Goal: Task Accomplishment & Management: Complete application form

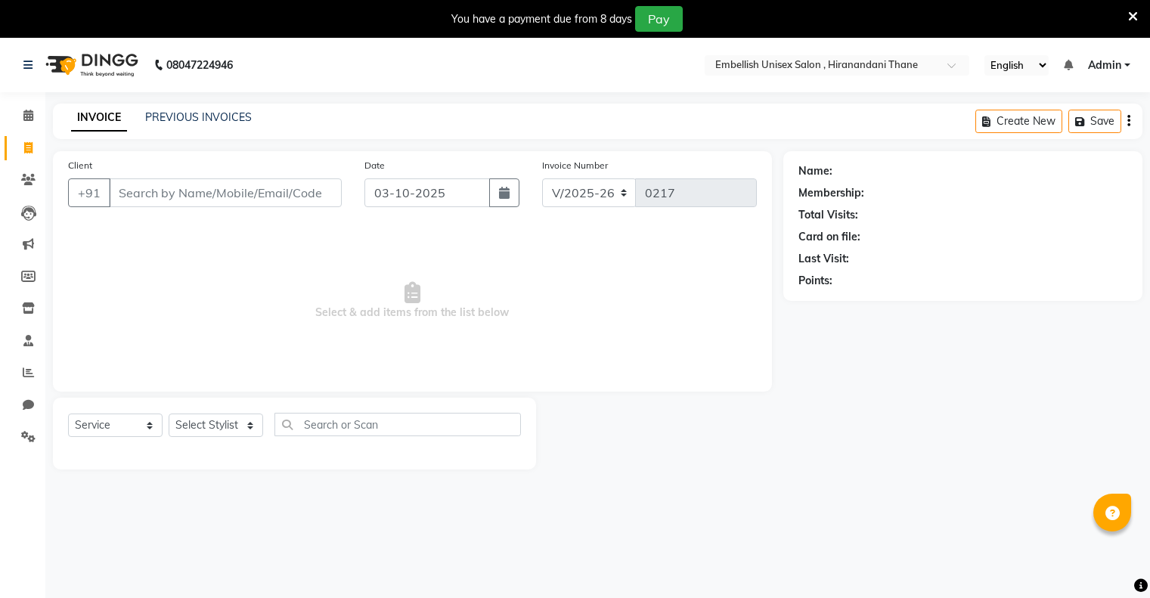
select select "8665"
select select "service"
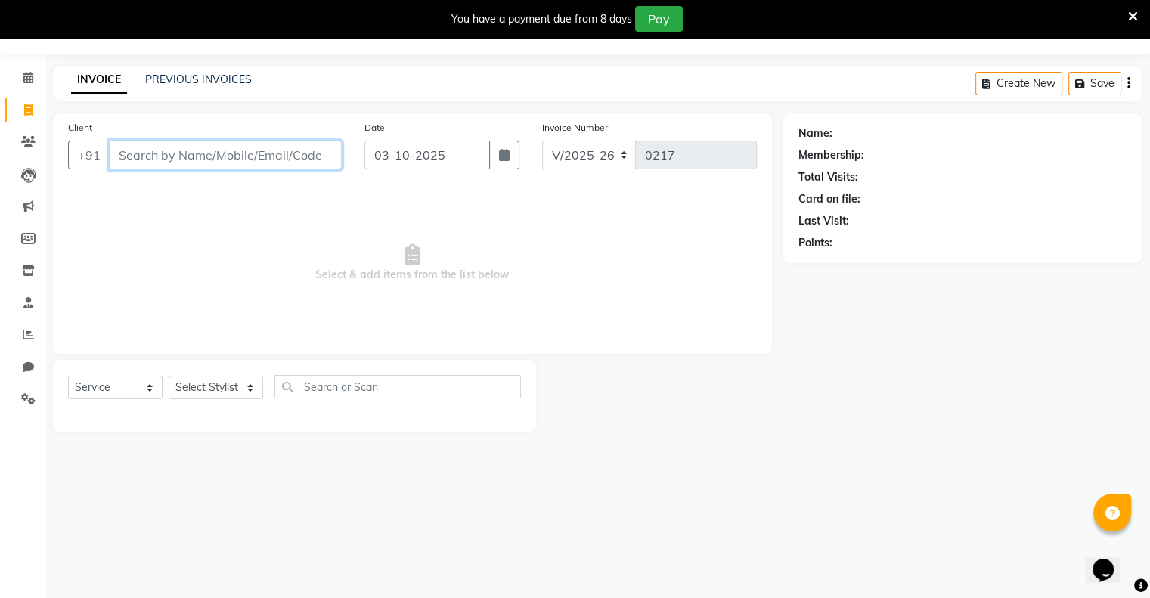
click at [125, 151] on input "Client" at bounding box center [225, 155] width 233 height 29
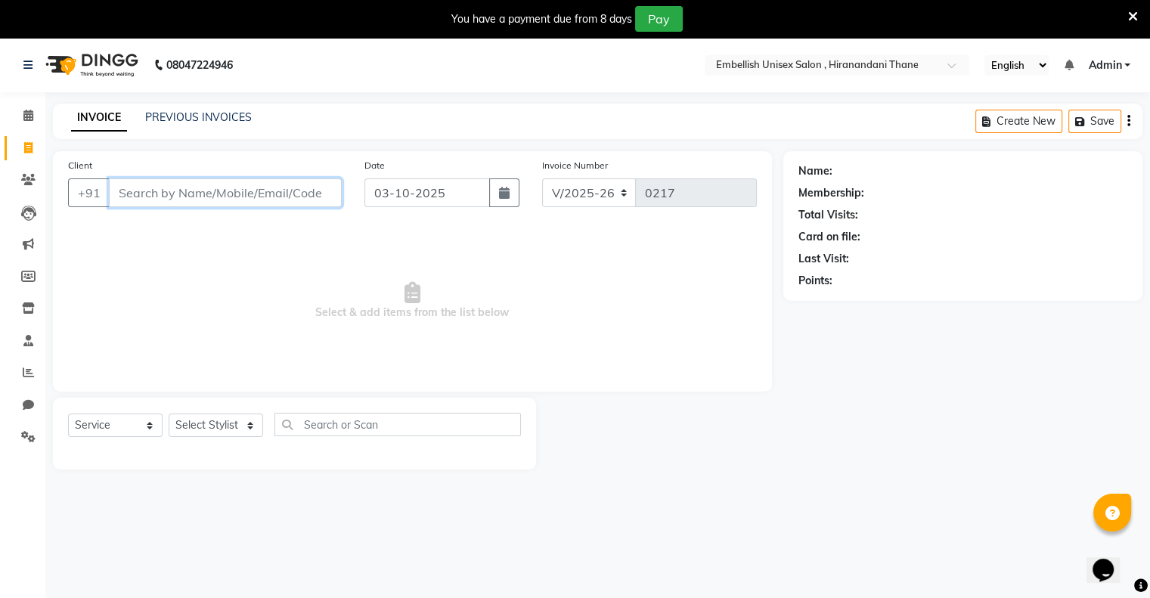
click at [126, 199] on input "Client" at bounding box center [225, 192] width 233 height 29
type input "9167589470"
click at [287, 203] on button "Add Client" at bounding box center [303, 192] width 78 height 29
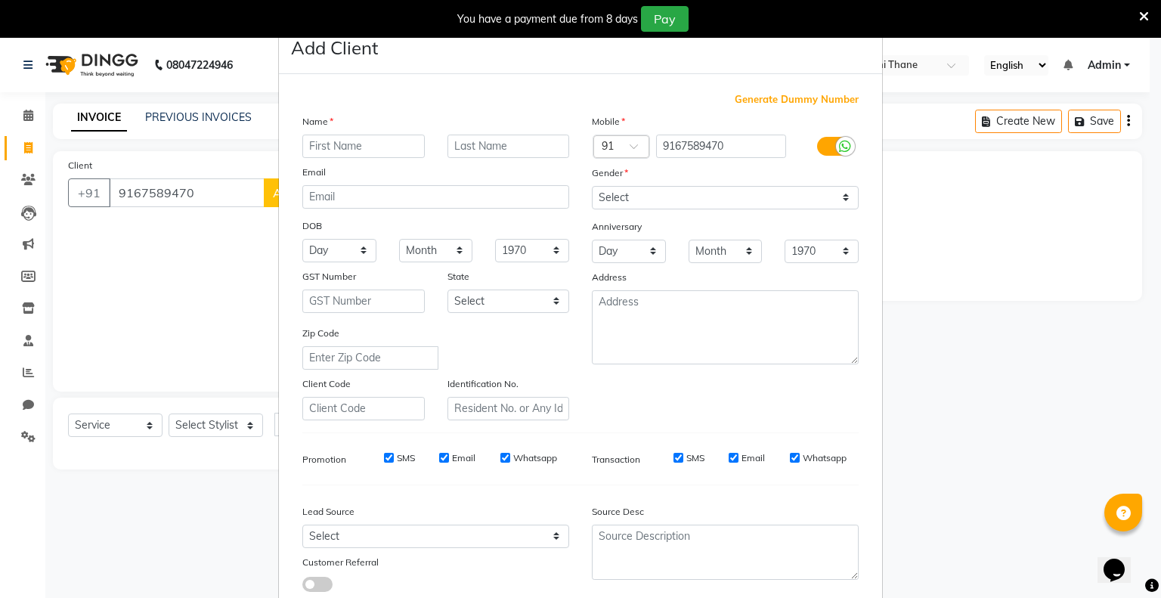
type input "M"
click at [345, 144] on input "Nitesha" at bounding box center [363, 146] width 122 height 23
type input "[PERSON_NAME]"
click at [837, 197] on select "Select [DEMOGRAPHIC_DATA] [DEMOGRAPHIC_DATA] Other Prefer Not To Say" at bounding box center [725, 197] width 267 height 23
select select "[DEMOGRAPHIC_DATA]"
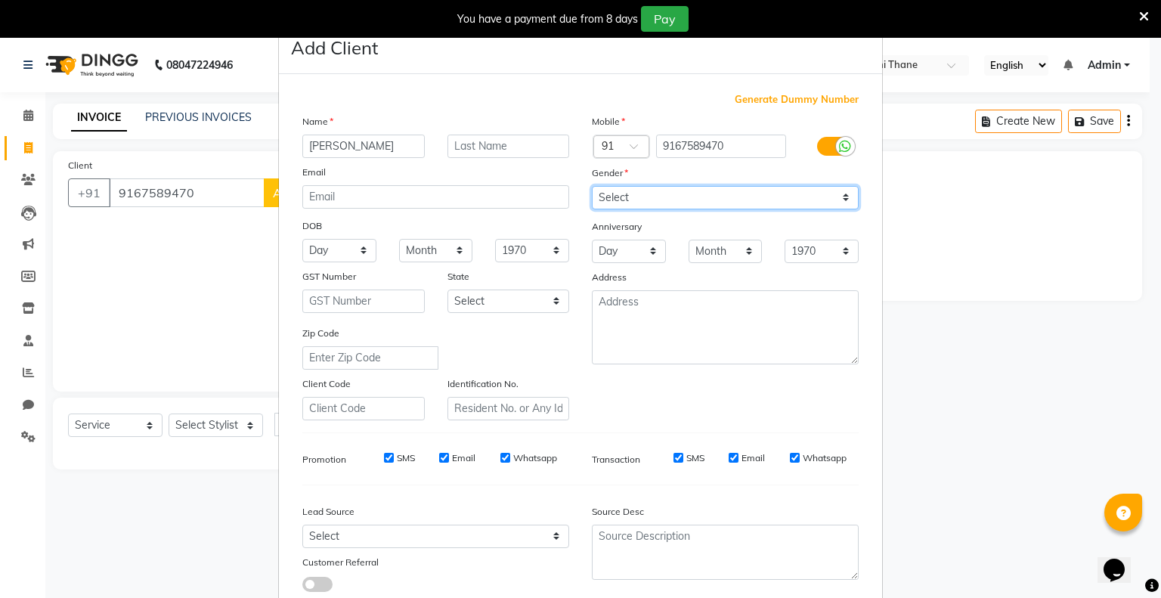
click at [592, 187] on select "Select [DEMOGRAPHIC_DATA] [DEMOGRAPHIC_DATA] Other Prefer Not To Say" at bounding box center [725, 197] width 267 height 23
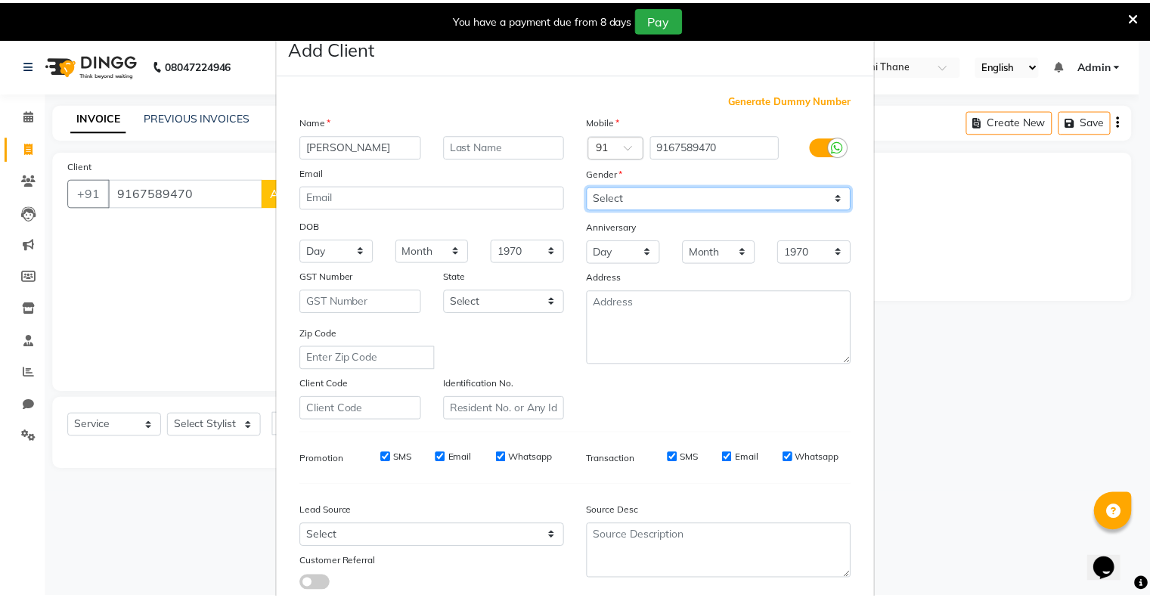
scroll to position [107, 0]
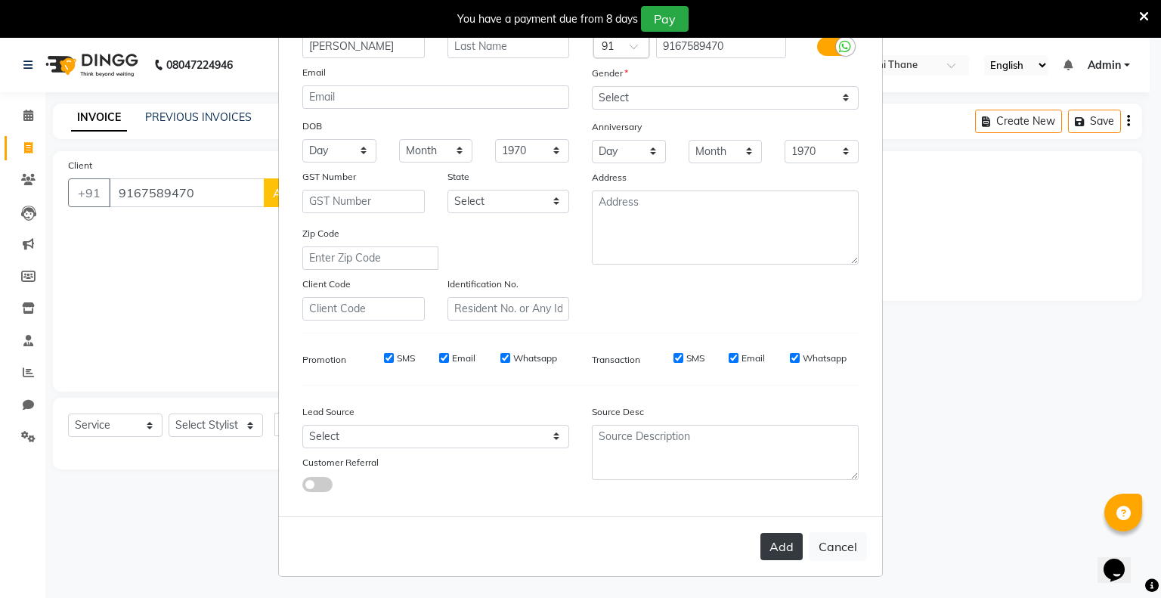
click at [776, 550] on button "Add" at bounding box center [781, 546] width 42 height 27
select select
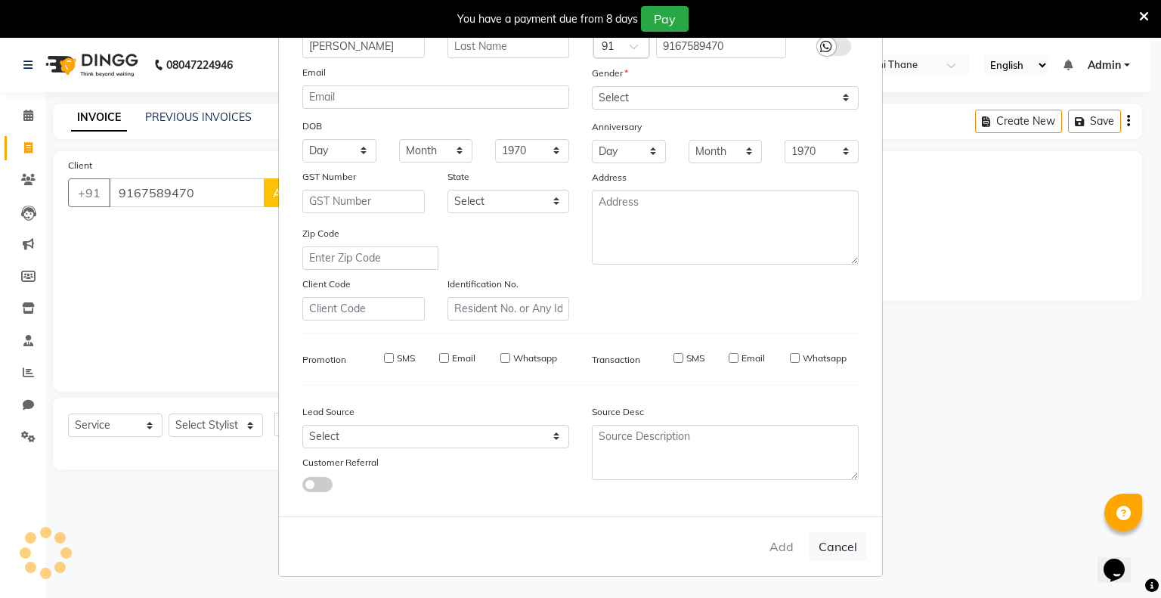
select select
checkbox input "false"
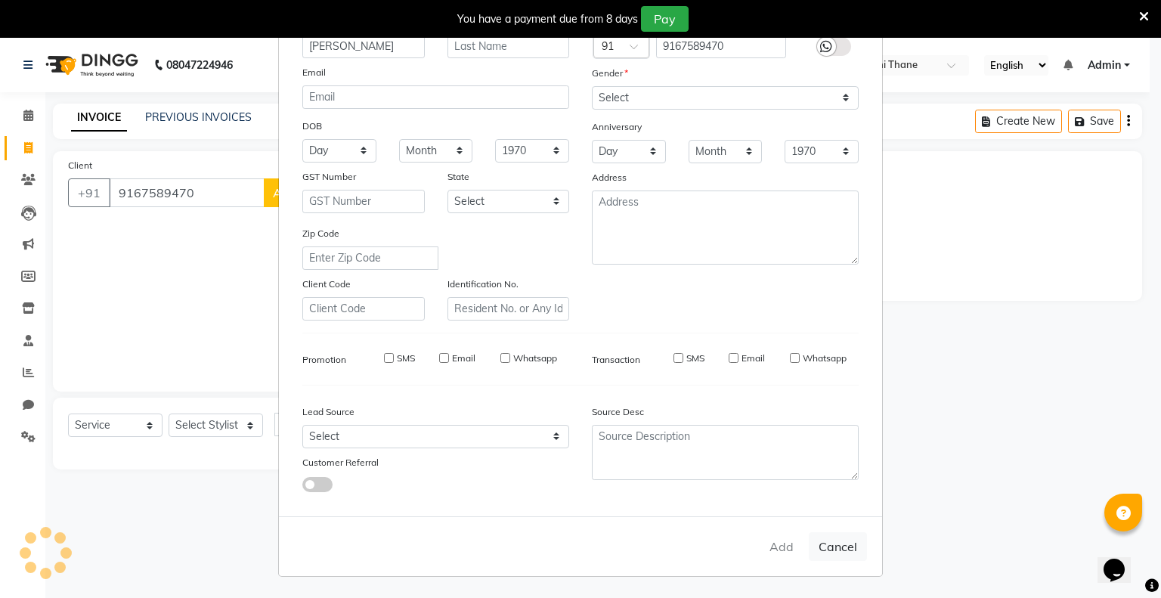
checkbox input "false"
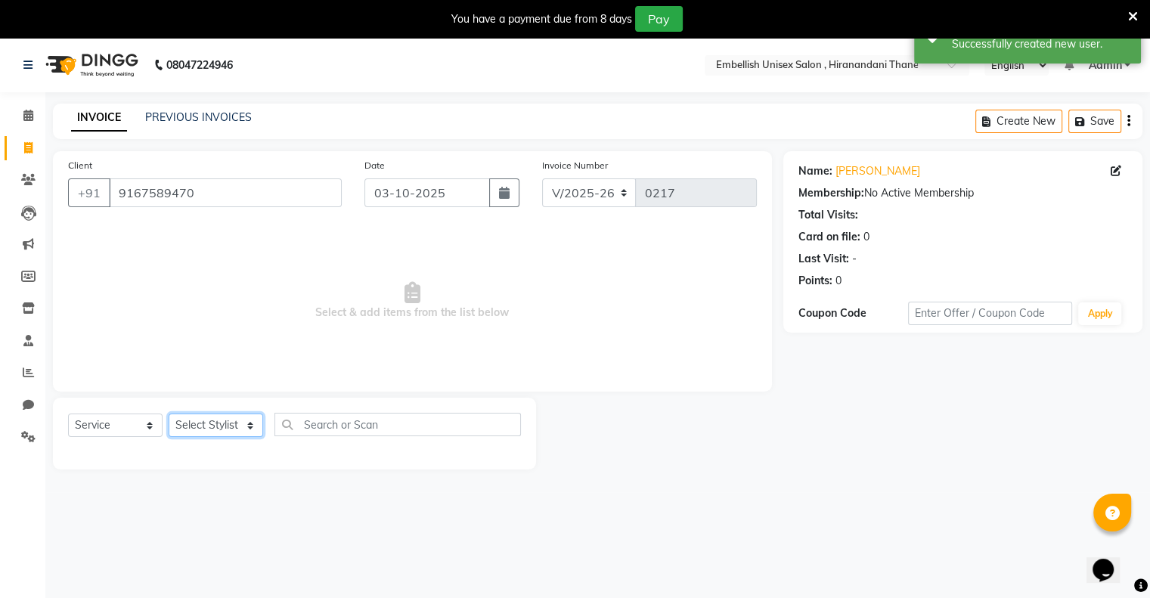
click at [256, 428] on select "Select Stylist [PERSON_NAME] Poonam Samir Tappu [PERSON_NAME]" at bounding box center [216, 425] width 94 height 23
select select "87268"
click at [169, 414] on select "Select Stylist [PERSON_NAME] Poonam Samir Tappu [PERSON_NAME]" at bounding box center [216, 425] width 94 height 23
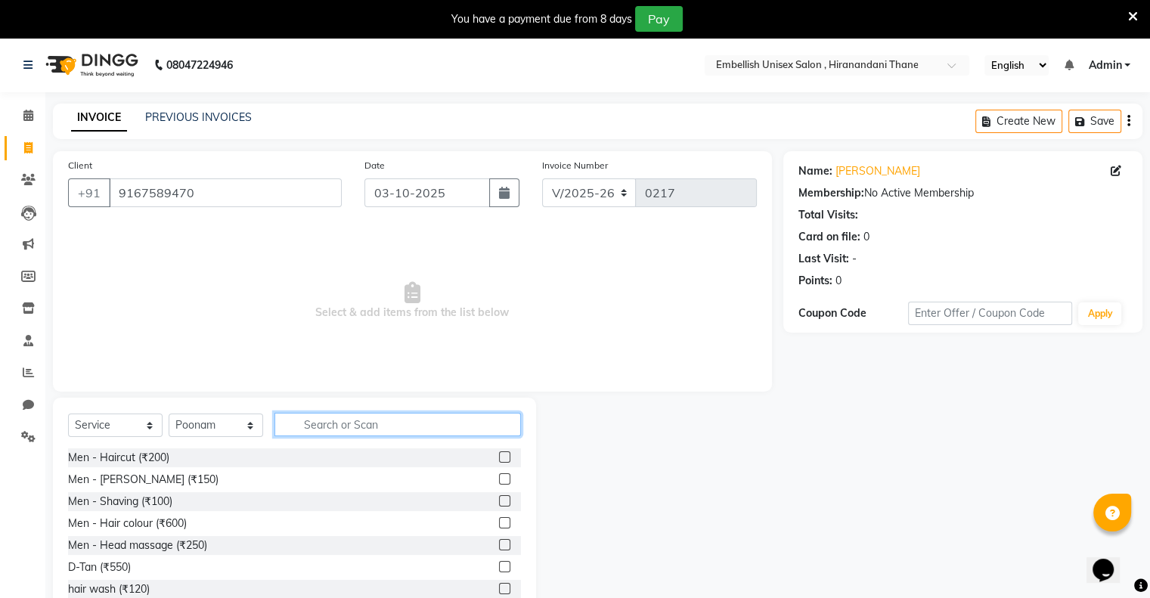
click at [329, 423] on input "text" at bounding box center [397, 424] width 246 height 23
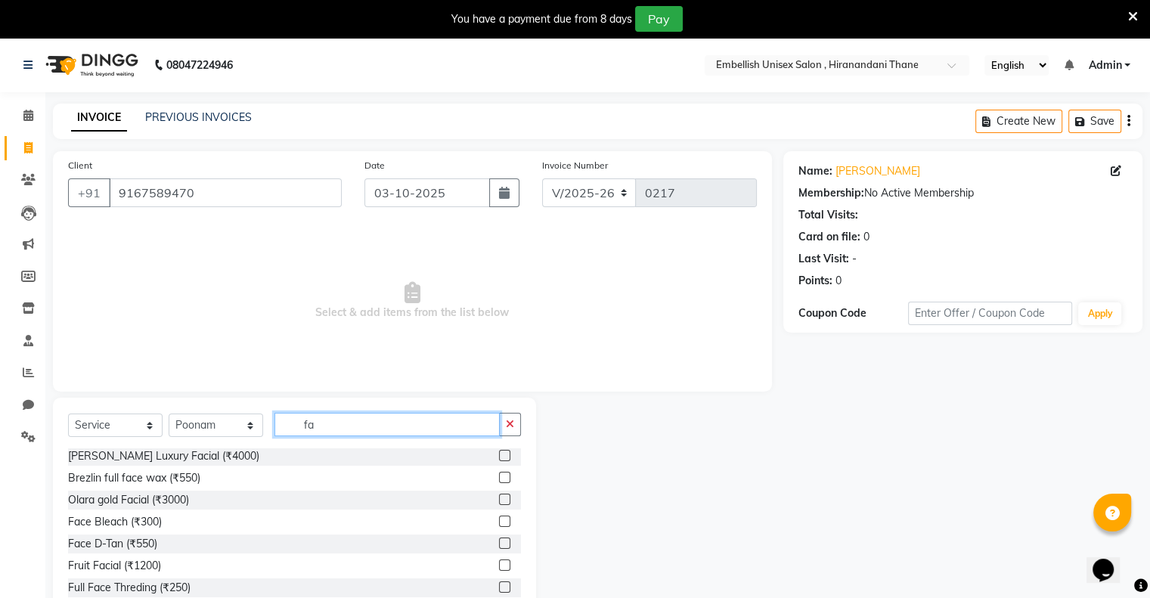
scroll to position [0, 0]
click at [334, 435] on input "fa" at bounding box center [386, 424] width 225 height 23
type input "f"
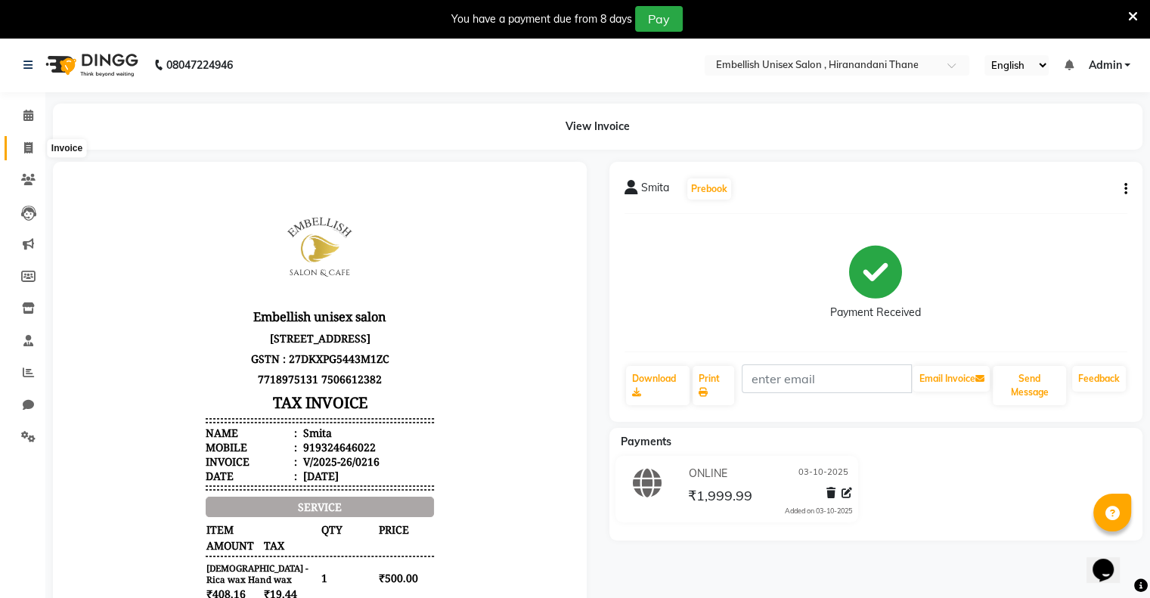
click at [29, 147] on icon at bounding box center [28, 147] width 8 height 11
select select "service"
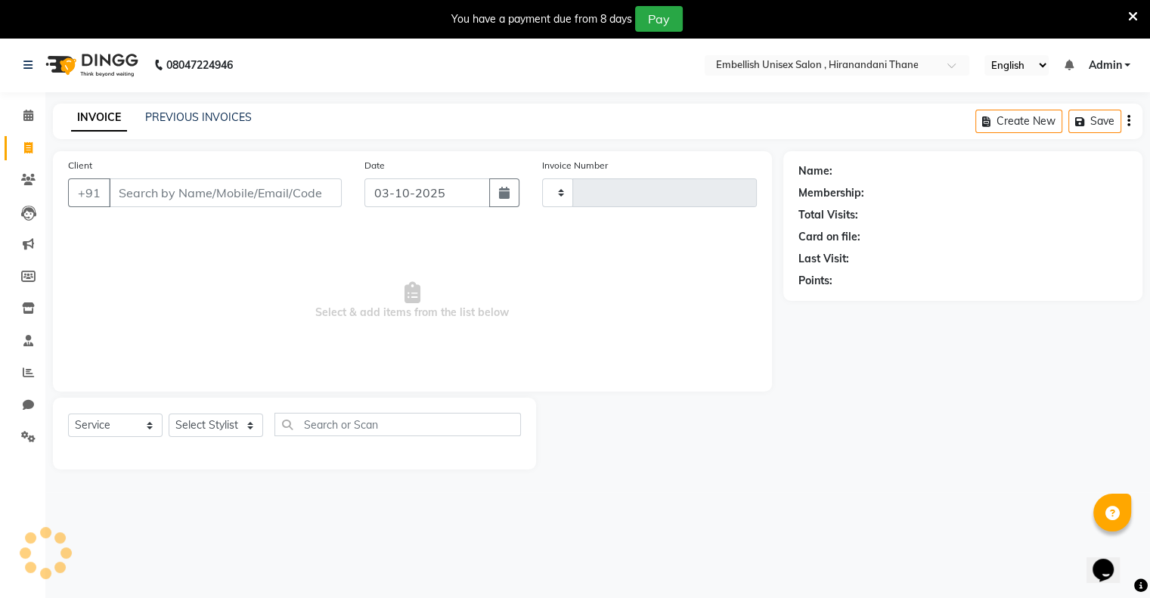
type input "0217"
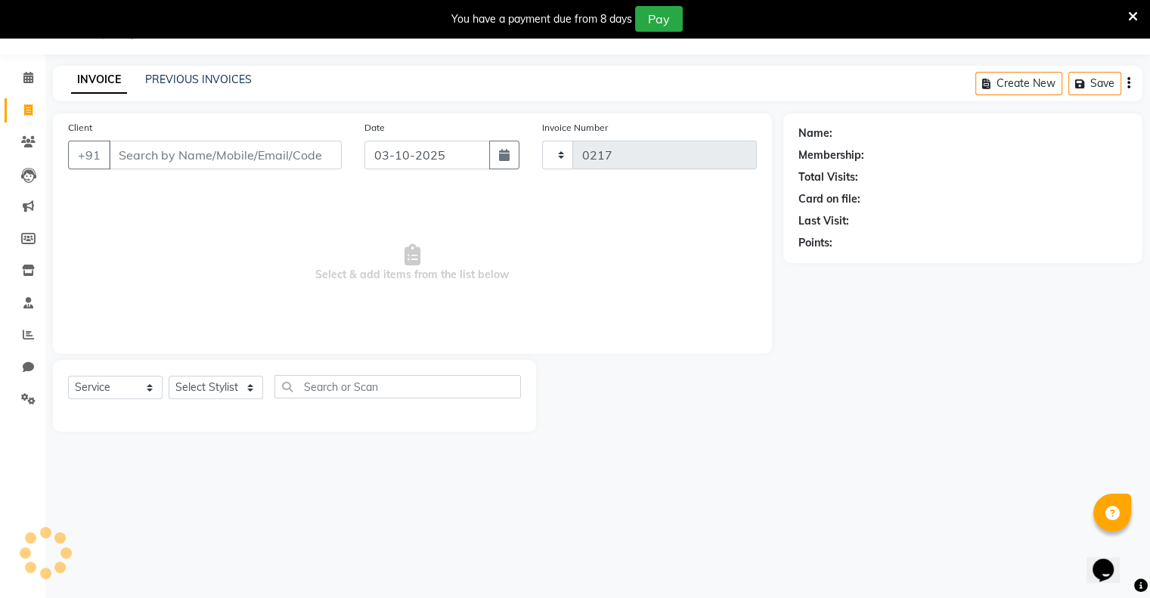
select select "8665"
click at [248, 379] on select "Select Stylist [PERSON_NAME] Poonam Samir Tappu [PERSON_NAME]" at bounding box center [216, 387] width 94 height 23
select select "87267"
click at [169, 376] on select "Select Stylist [PERSON_NAME] Poonam Samir Tappu [PERSON_NAME]" at bounding box center [216, 387] width 94 height 23
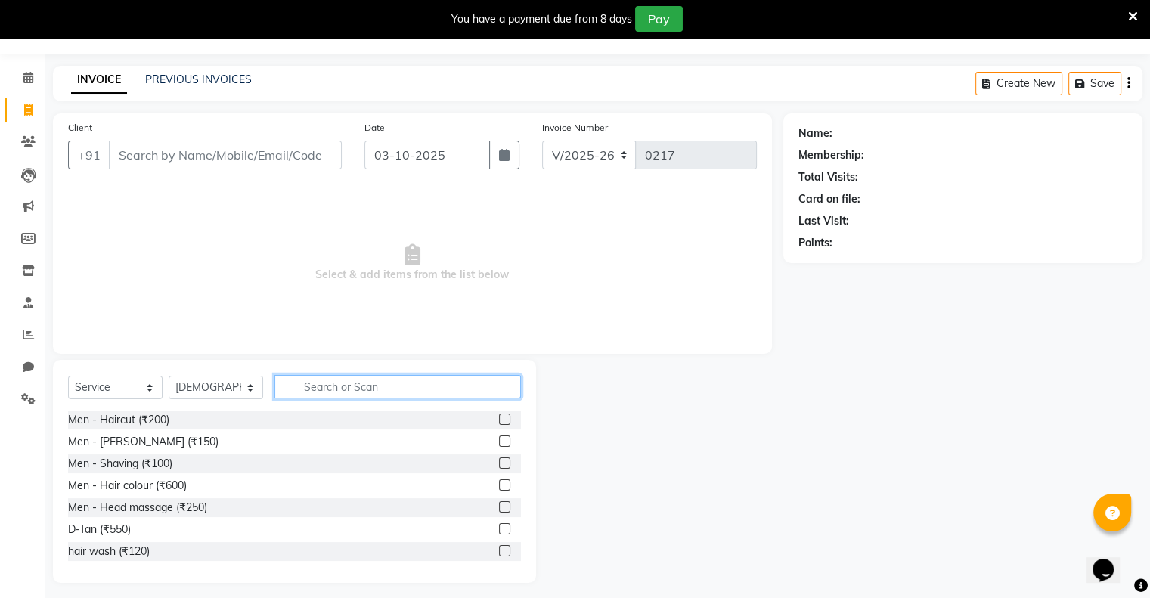
click at [299, 386] on input "text" at bounding box center [397, 386] width 246 height 23
click at [336, 384] on input "fa" at bounding box center [386, 386] width 225 height 23
type input "f"
